Goal: Task Accomplishment & Management: Manage account settings

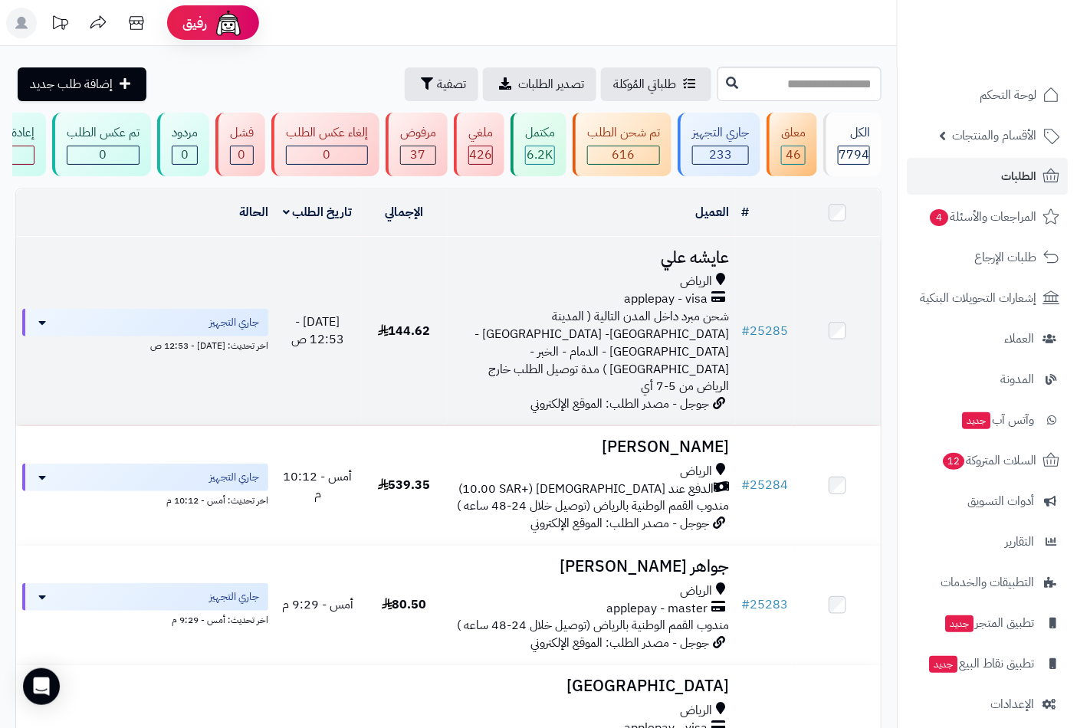
click at [691, 307] on span "applepay - visa" at bounding box center [666, 299] width 84 height 18
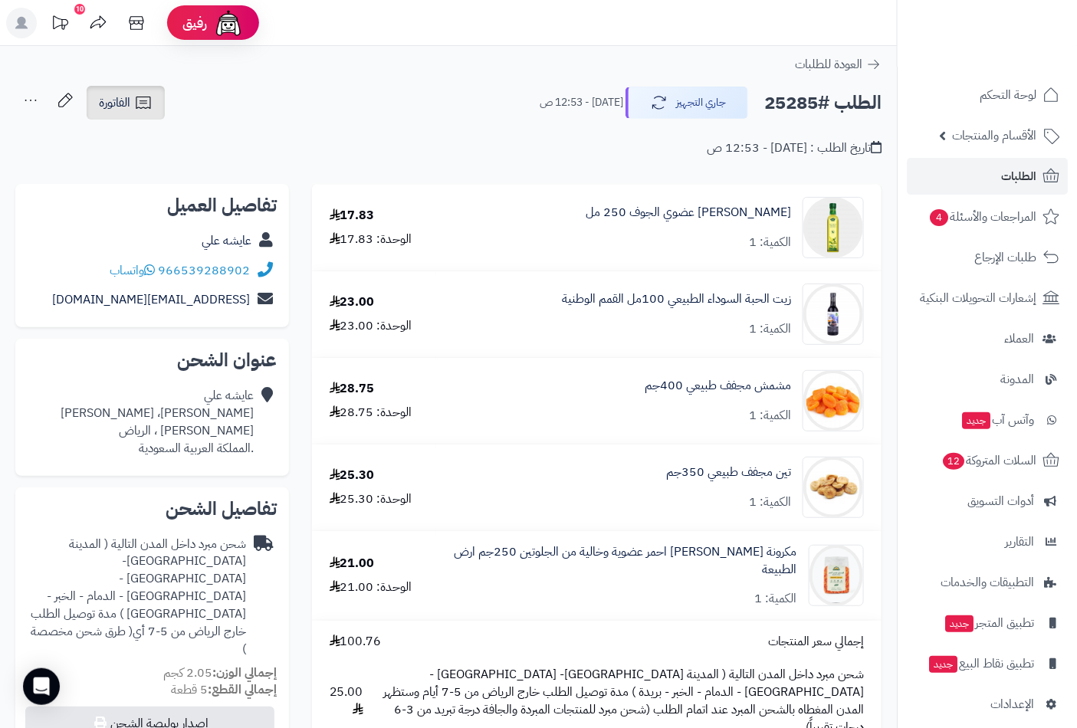
click at [128, 104] on span "الفاتورة" at bounding box center [114, 102] width 31 height 18
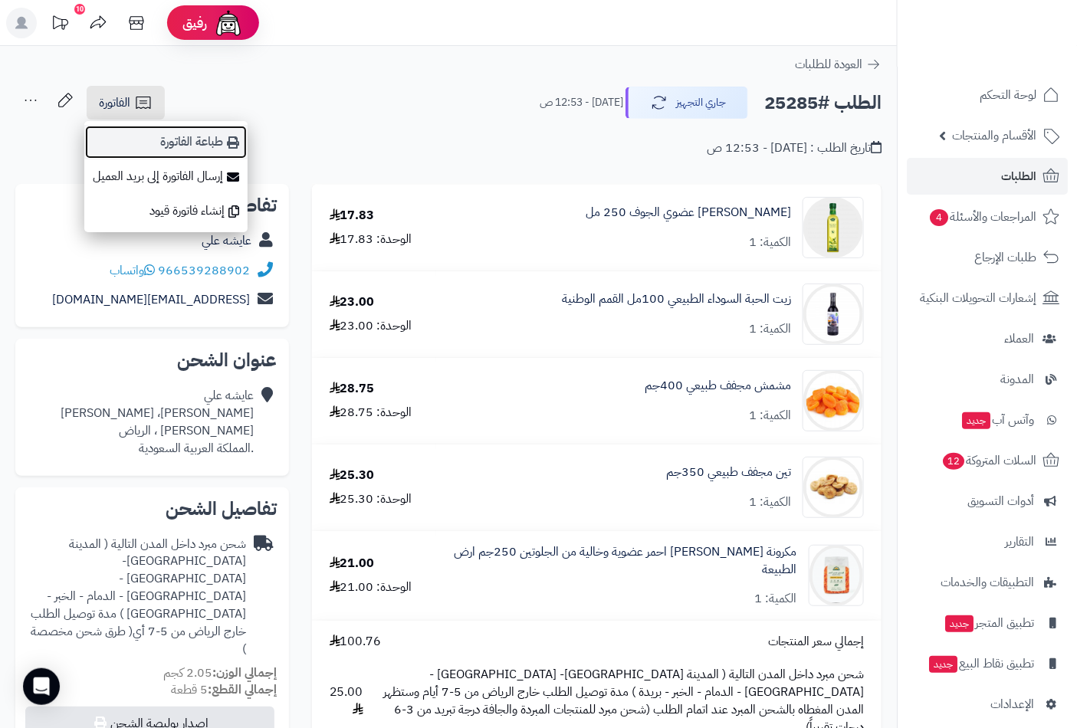
click at [212, 139] on link "طباعة الفاتورة" at bounding box center [165, 142] width 163 height 34
